Goal: Transaction & Acquisition: Purchase product/service

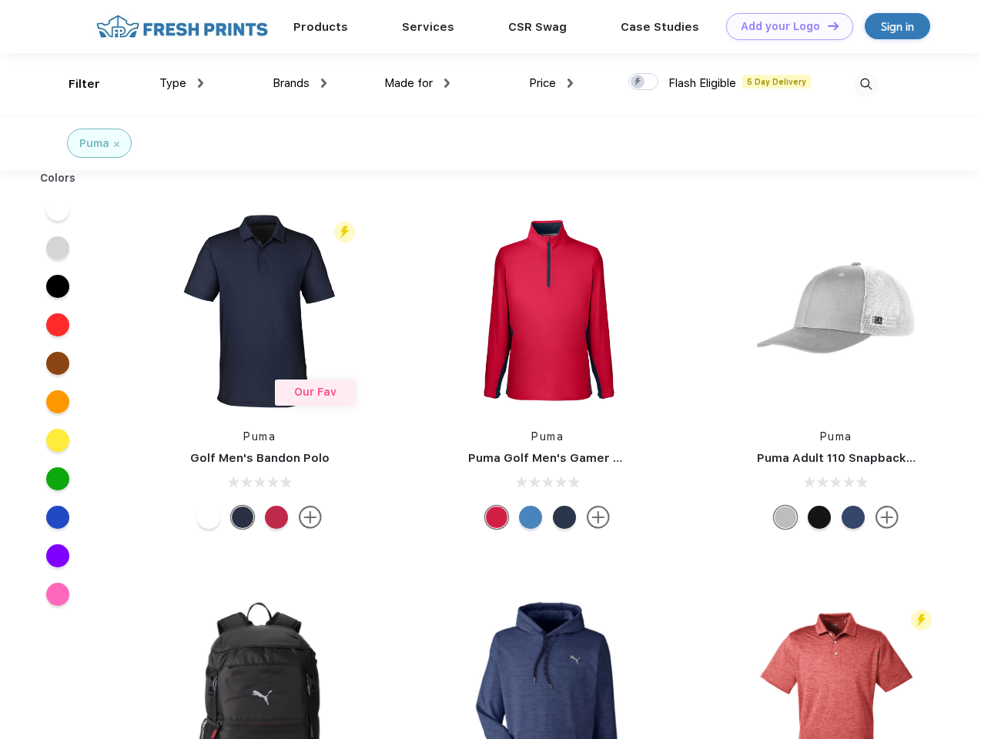
click at [784, 26] on link "Add your Logo Design Tool" at bounding box center [789, 26] width 127 height 27
click at [0, 0] on div "Design Tool" at bounding box center [0, 0] width 0 height 0
click at [826, 25] on link "Add your Logo Design Tool" at bounding box center [789, 26] width 127 height 27
click at [74, 84] on div "Filter" at bounding box center [85, 84] width 32 height 18
click at [182, 83] on span "Type" at bounding box center [172, 83] width 27 height 14
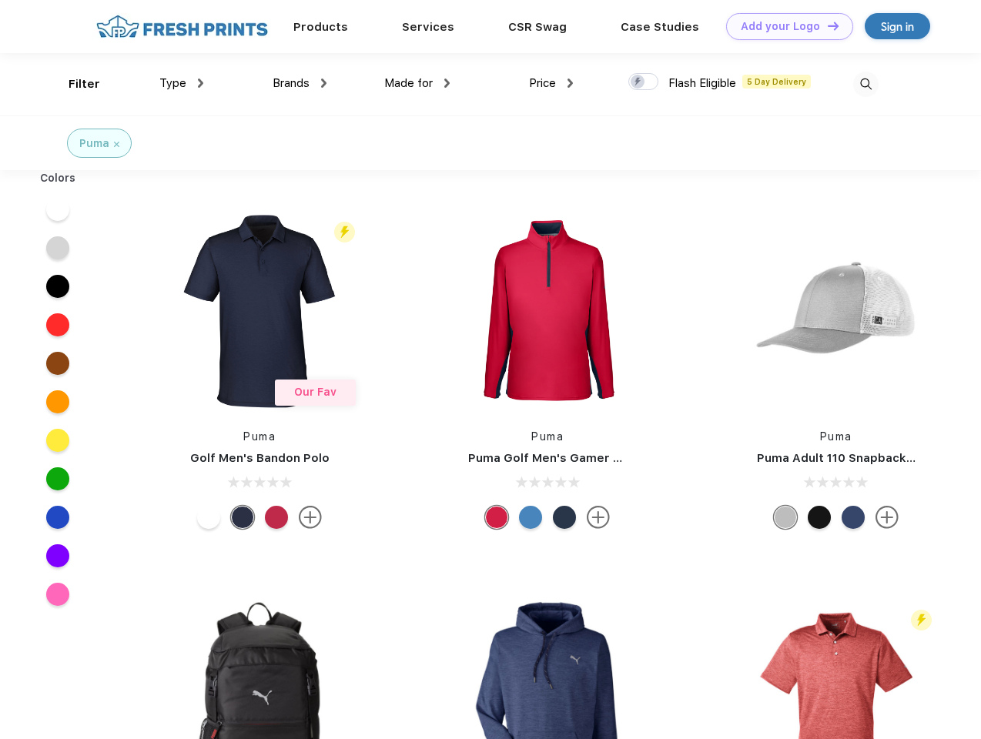
click at [300, 83] on span "Brands" at bounding box center [291, 83] width 37 height 14
click at [417, 83] on span "Made for" at bounding box center [408, 83] width 49 height 14
click at [551, 83] on span "Price" at bounding box center [542, 83] width 27 height 14
click at [644, 82] on div at bounding box center [643, 81] width 30 height 17
click at [638, 82] on input "checkbox" at bounding box center [633, 77] width 10 height 10
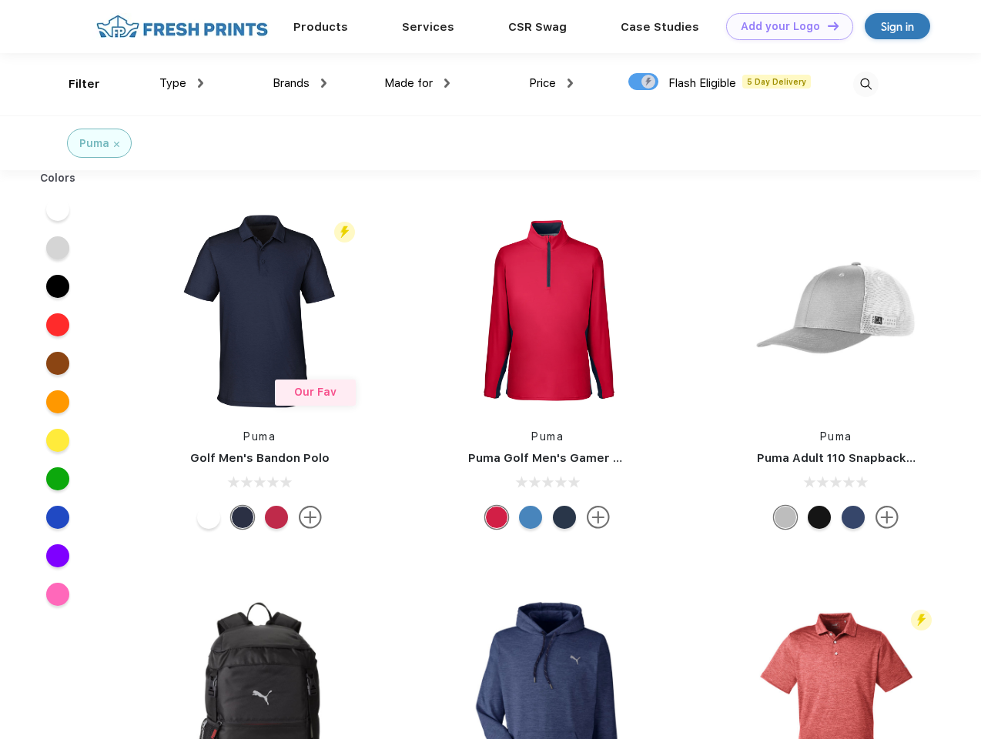
click at [866, 84] on img at bounding box center [865, 84] width 25 height 25
